Goal: Navigation & Orientation: Find specific page/section

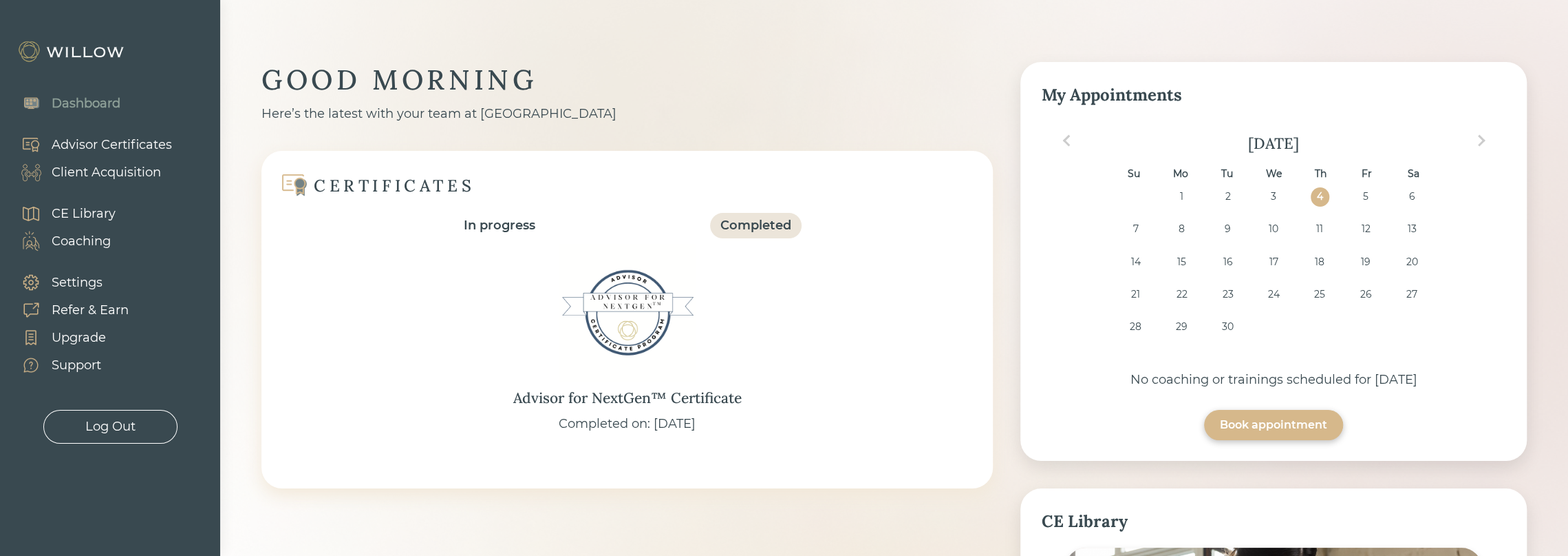
click at [131, 175] on div "Client Acquisition" at bounding box center [107, 173] width 109 height 19
